Goal: Task Accomplishment & Management: Use online tool/utility

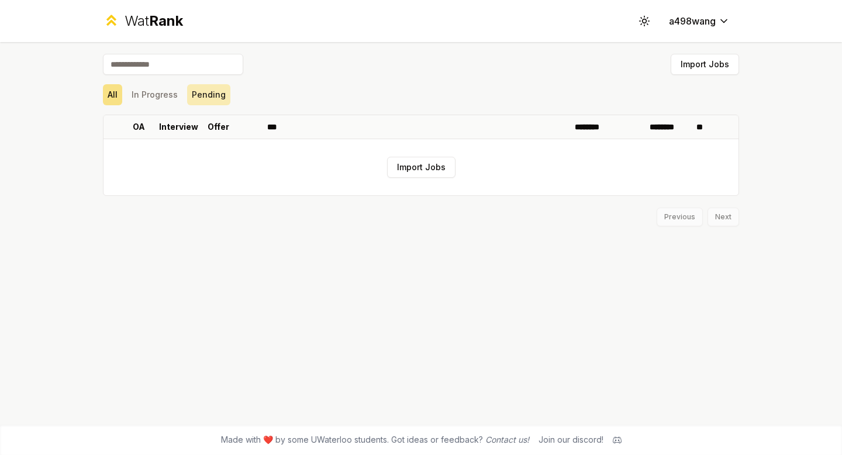
click at [203, 96] on button "Pending" at bounding box center [208, 94] width 43 height 21
click at [159, 96] on button "In Progress" at bounding box center [155, 94] width 56 height 21
click at [698, 67] on button "Import Jobs" at bounding box center [705, 64] width 68 height 21
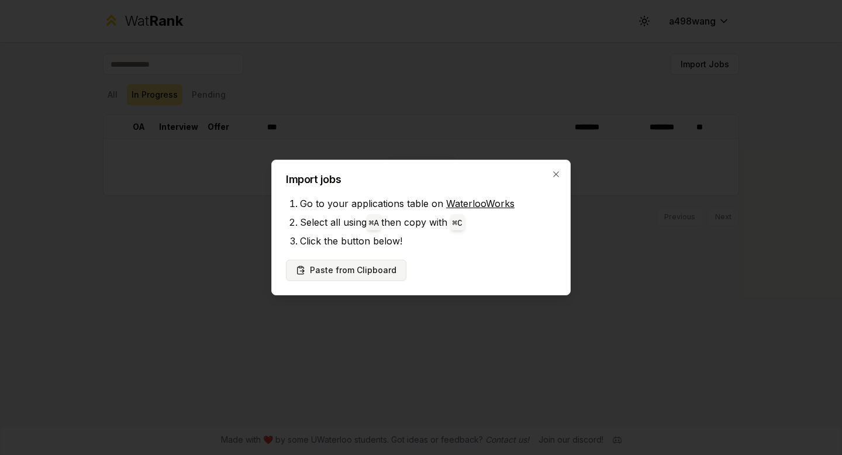
click at [324, 266] on button "Paste from Clipboard" at bounding box center [346, 270] width 121 height 21
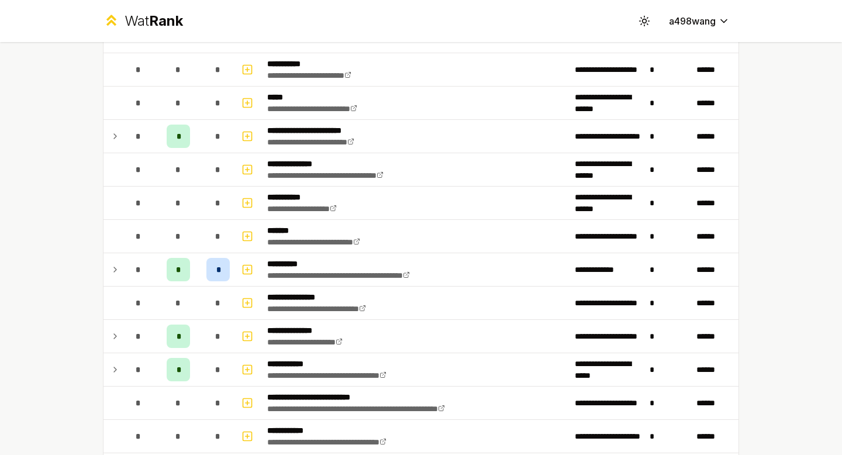
scroll to position [401, 0]
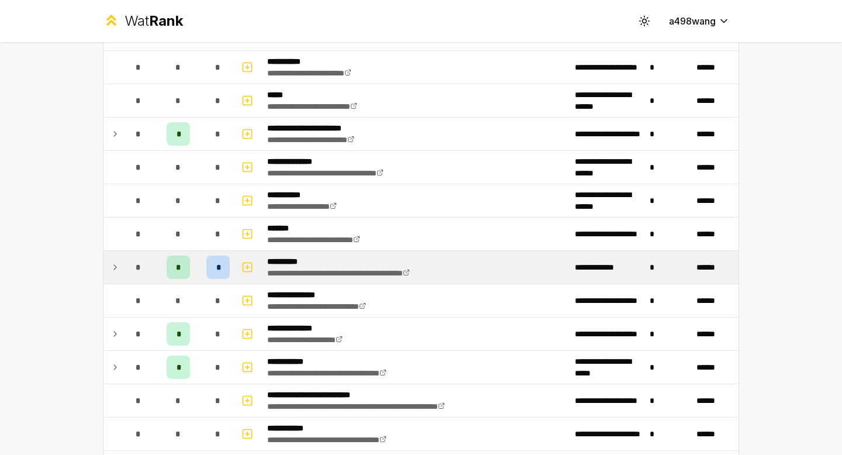
click at [213, 264] on div "*" at bounding box center [218, 267] width 23 height 23
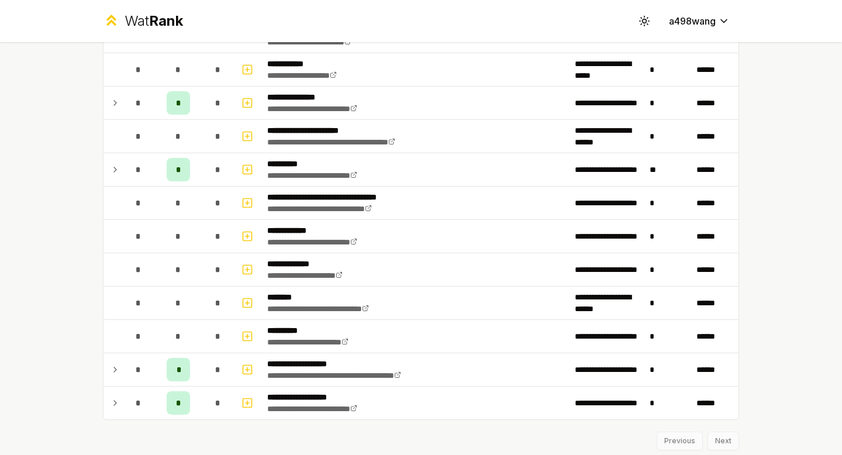
scroll to position [1350, 0]
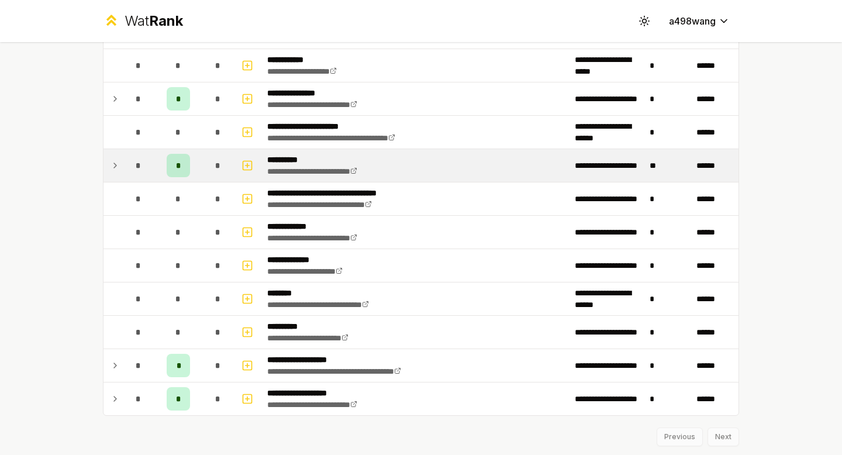
click at [185, 166] on div "*" at bounding box center [178, 165] width 23 height 23
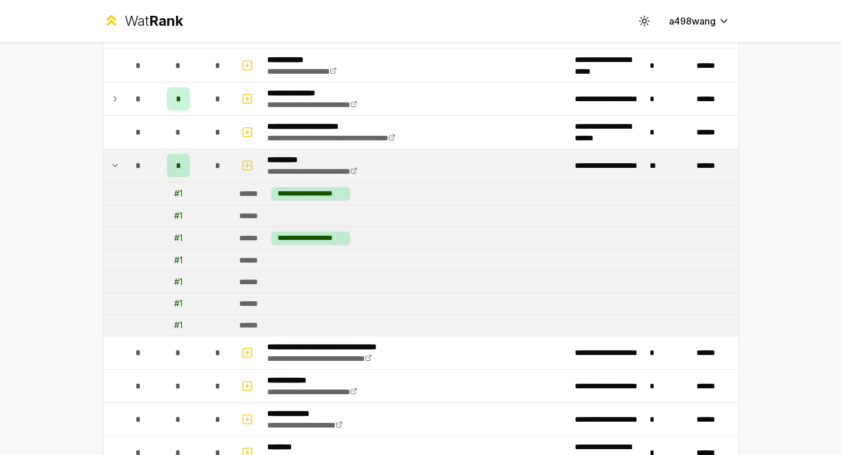
click at [178, 170] on span "*" at bounding box center [178, 166] width 5 height 12
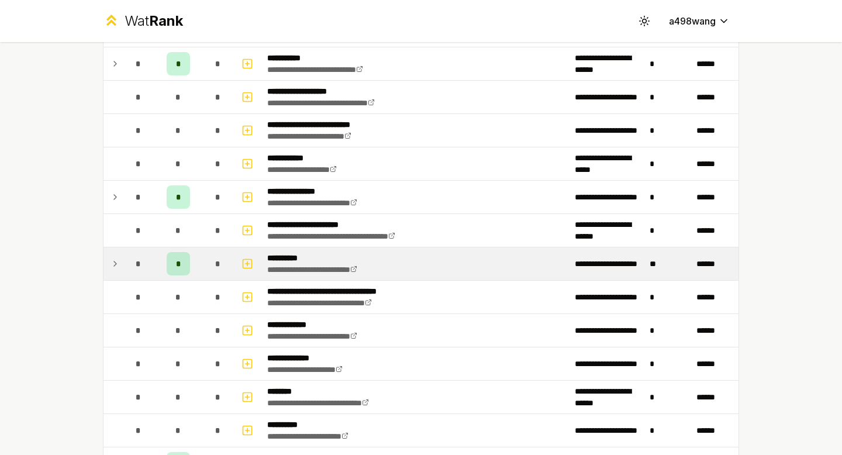
scroll to position [1251, 0]
click at [176, 260] on div "*" at bounding box center [178, 264] width 23 height 23
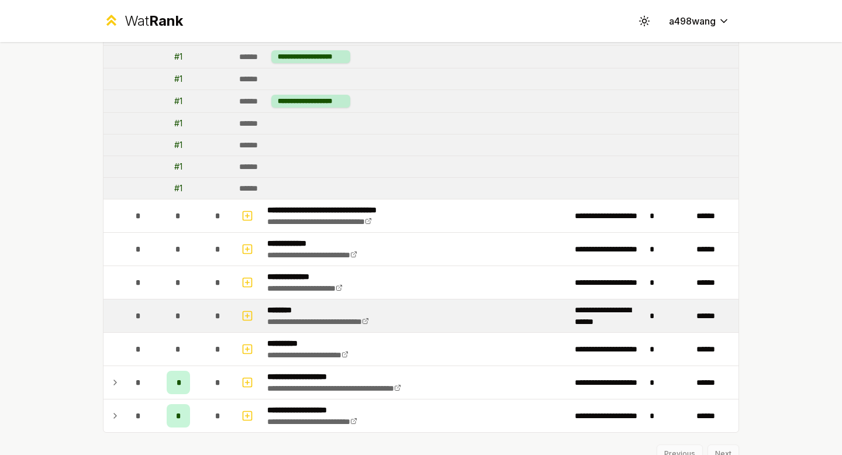
scroll to position [1517, 0]
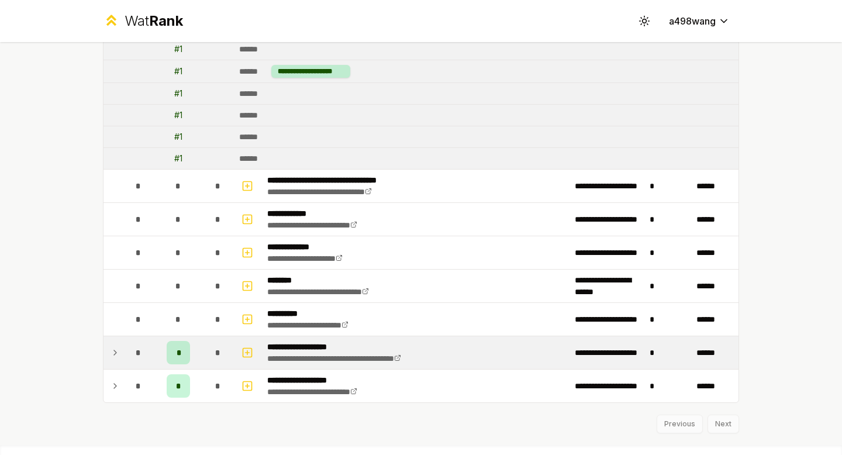
click at [179, 352] on span "*" at bounding box center [179, 353] width 4 height 12
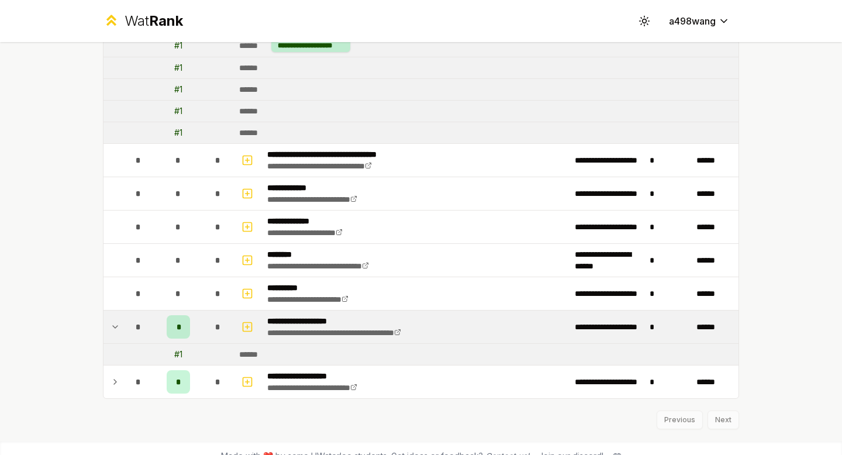
scroll to position [1544, 0]
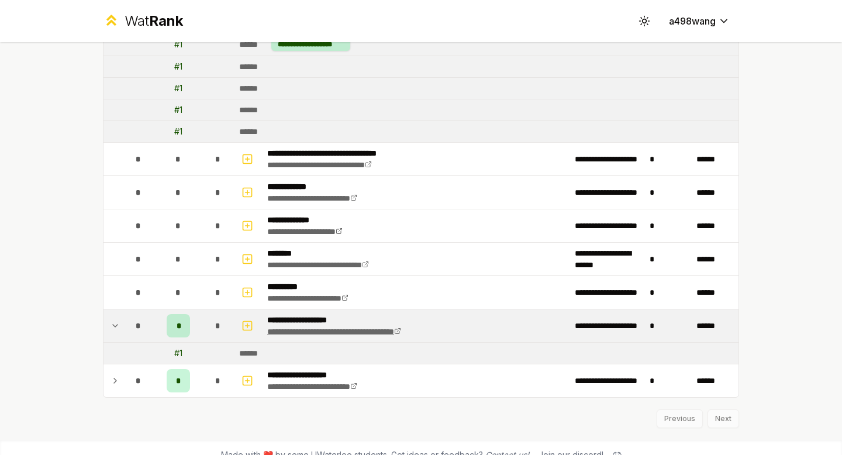
click at [347, 333] on link "**********" at bounding box center [334, 332] width 134 height 8
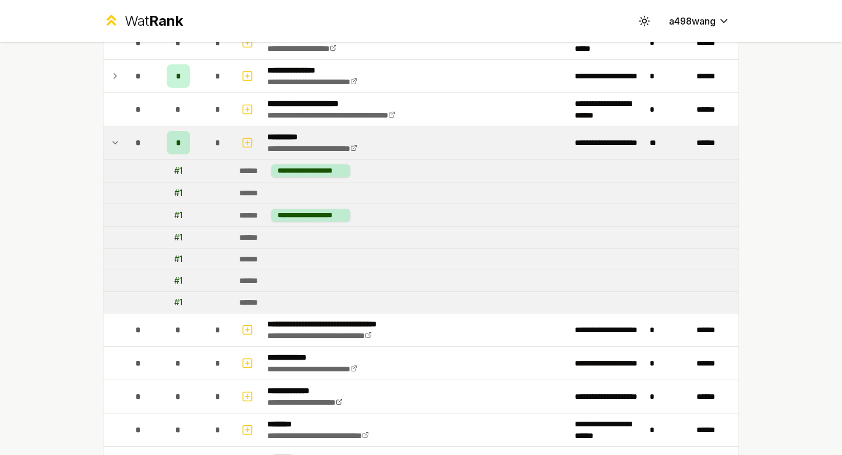
scroll to position [1537, 0]
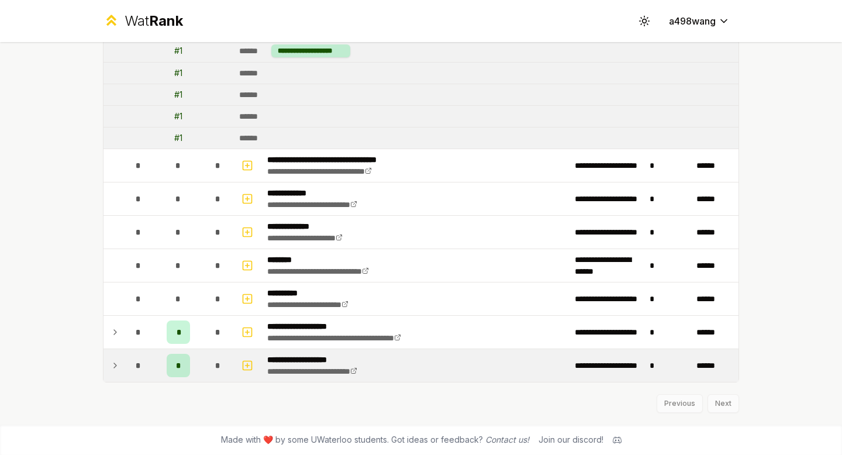
click at [184, 365] on div "*" at bounding box center [178, 365] width 23 height 23
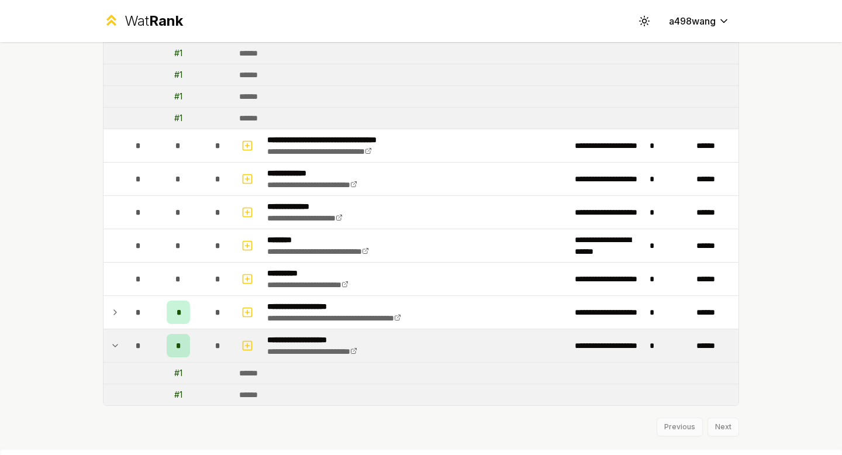
scroll to position [1581, 0]
